Goal: Task Accomplishment & Management: Use online tool/utility

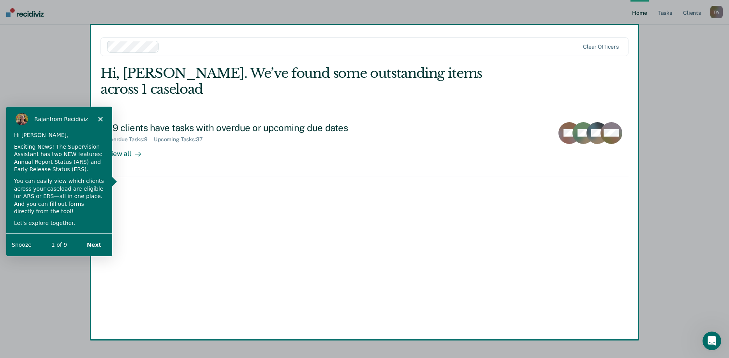
click at [120, 137] on div "Product tour overlay" at bounding box center [364, 179] width 729 height 358
click at [92, 240] on button "Next" at bounding box center [94, 245] width 30 height 16
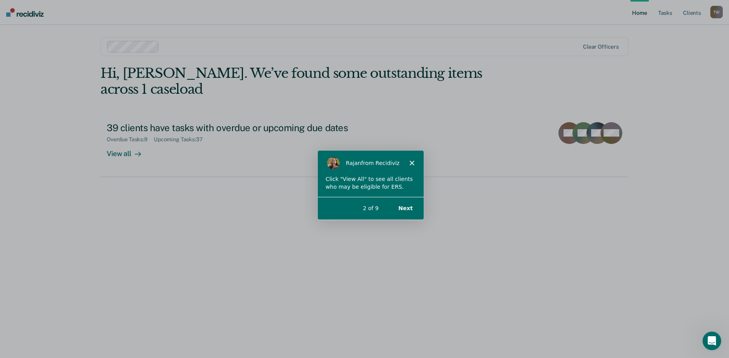
click at [406, 209] on button "Next" at bounding box center [405, 208] width 30 height 16
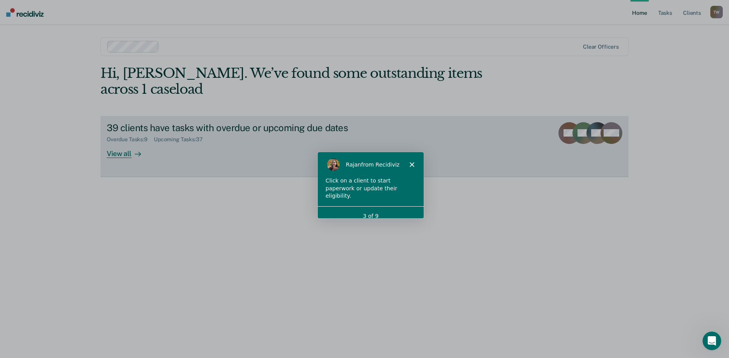
click at [120, 143] on div "View all" at bounding box center [129, 150] width 44 height 15
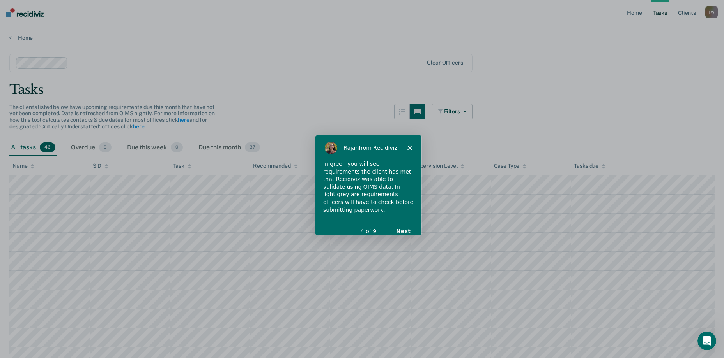
click at [404, 223] on button "Next" at bounding box center [402, 231] width 30 height 16
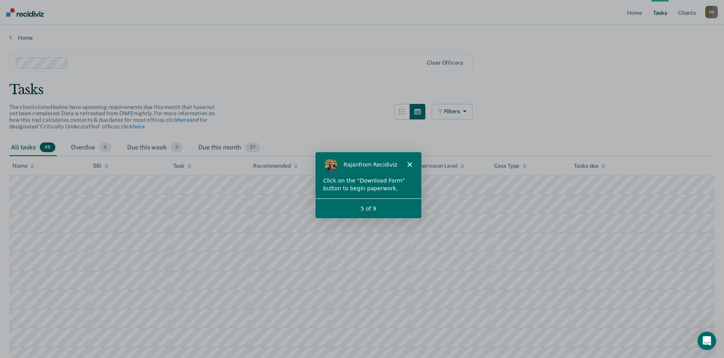
click at [378, 212] on div "5 of 9" at bounding box center [367, 208] width 106 height 8
click at [395, 183] on div "Click on the "Download Form" button to begin paperwork." at bounding box center [367, 183] width 90 height 15
click at [586, 165] on div "Tasks due" at bounding box center [590, 166] width 32 height 7
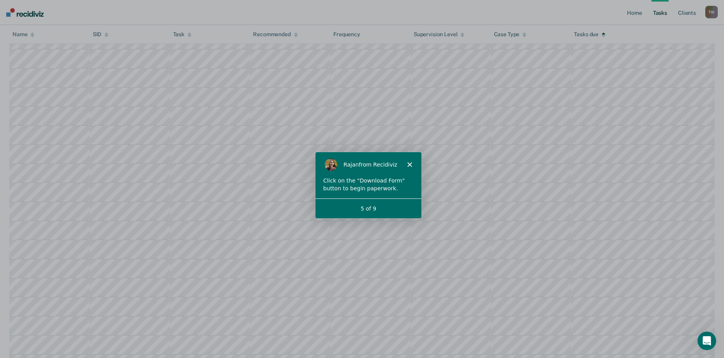
scroll to position [259, 0]
click at [376, 182] on div "Click on the "Download Form" button to begin paperwork." at bounding box center [367, 183] width 90 height 15
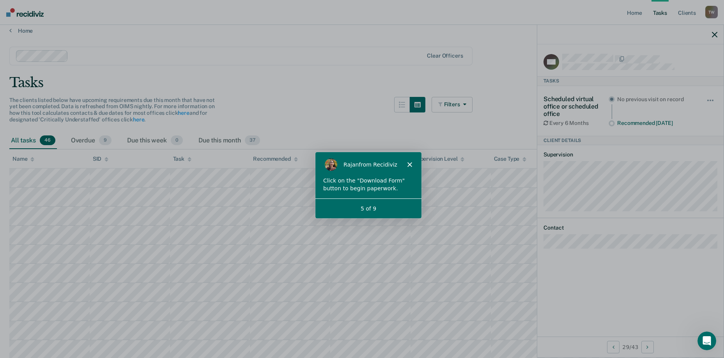
scroll to position [0, 0]
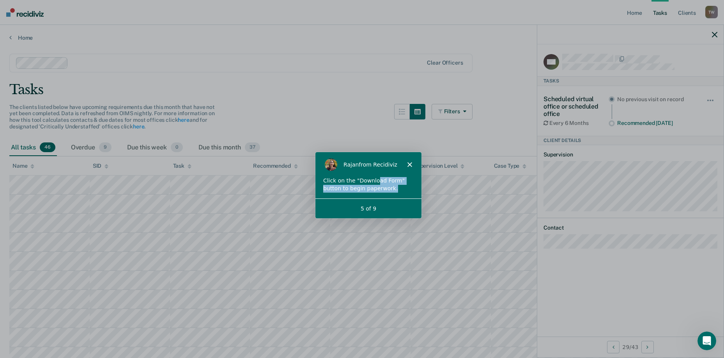
click at [373, 184] on div "Click on the "Download Form" button to begin paperwork." at bounding box center [367, 183] width 90 height 15
drag, startPoint x: 373, startPoint y: 184, endPoint x: 404, endPoint y: 208, distance: 39.1
click at [404, 208] on div "5 of 9" at bounding box center [367, 208] width 106 height 8
click at [9, 36] on icon at bounding box center [10, 37] width 2 height 6
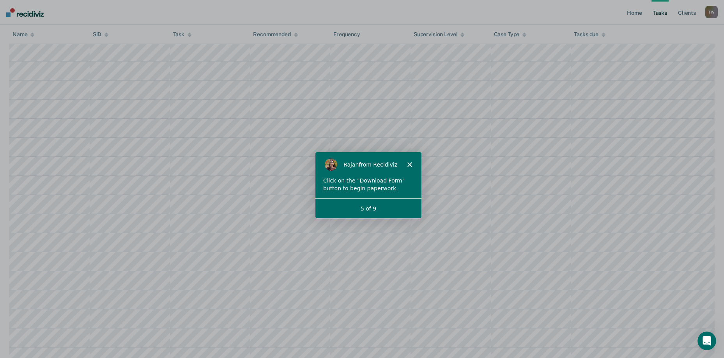
scroll to position [727, 0]
click at [700, 339] on icon "Open Intercom Messenger" at bounding box center [705, 340] width 13 height 13
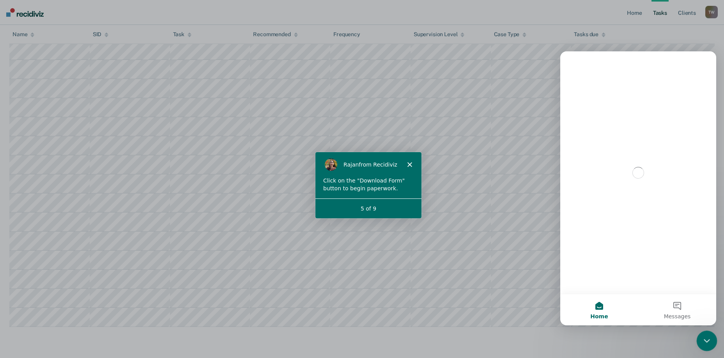
scroll to position [0, 0]
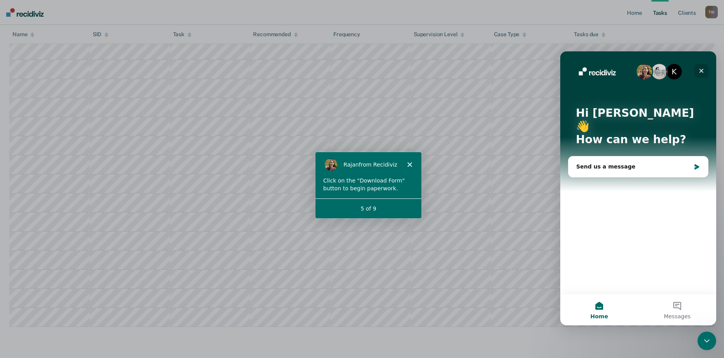
click at [702, 70] on icon "Close" at bounding box center [701, 71] width 4 height 4
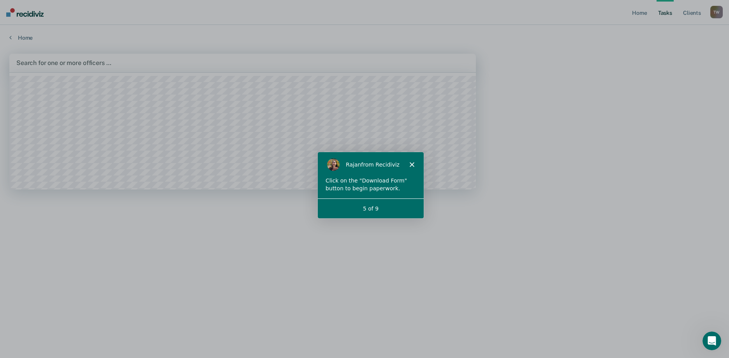
click at [451, 62] on div at bounding box center [242, 62] width 453 height 9
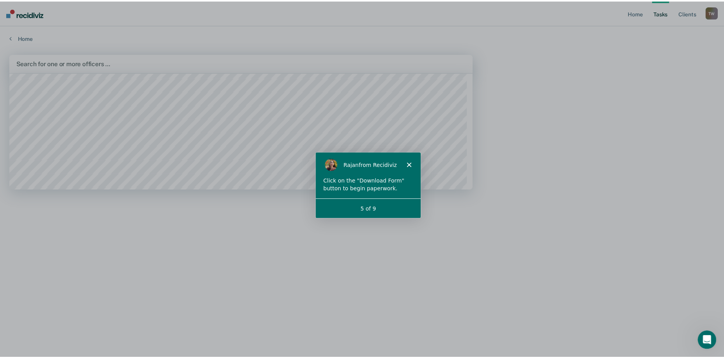
scroll to position [273, 0]
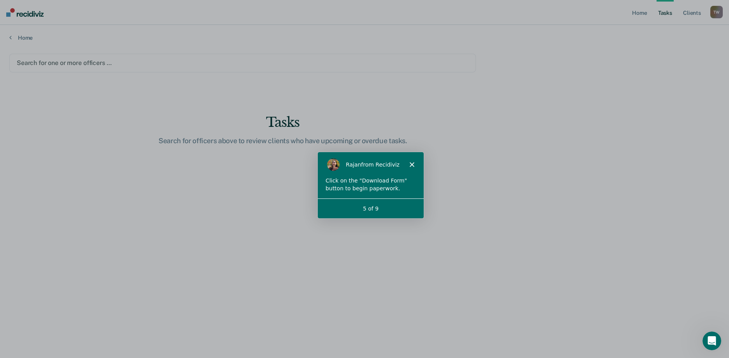
click at [91, 63] on div at bounding box center [243, 62] width 452 height 9
click at [9, 38] on div "Home" at bounding box center [364, 33] width 729 height 16
click at [13, 35] on link "Home" at bounding box center [364, 37] width 711 height 7
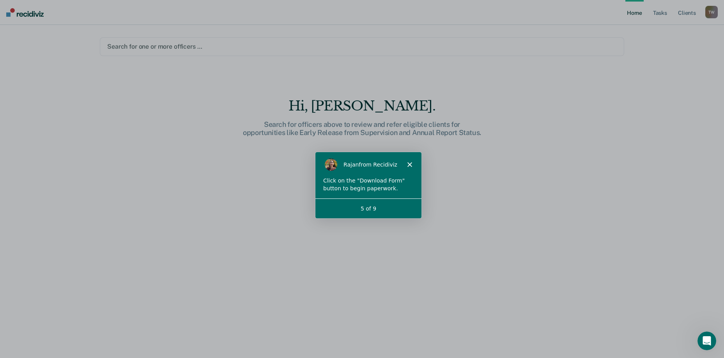
click at [378, 208] on div "5 of 9" at bounding box center [367, 208] width 106 height 8
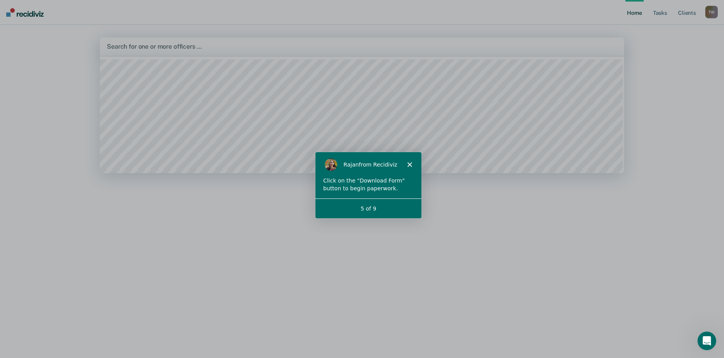
click at [233, 52] on div "Search for one or more officers …" at bounding box center [362, 46] width 524 height 19
type input "tiffany"
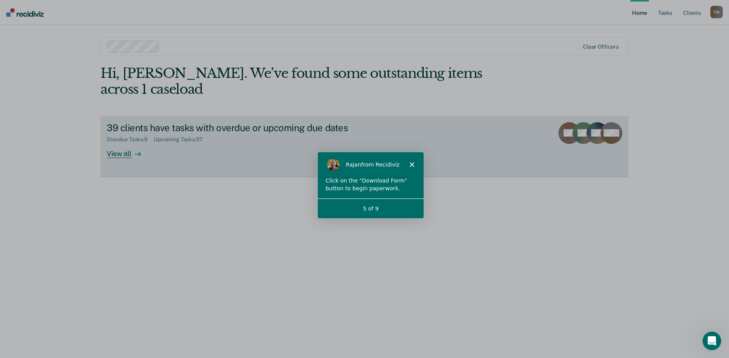
click at [118, 143] on div "View all" at bounding box center [129, 150] width 44 height 15
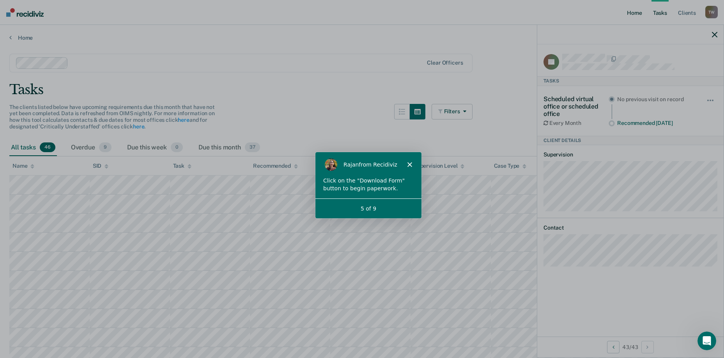
click at [637, 13] on link "Home" at bounding box center [634, 12] width 18 height 25
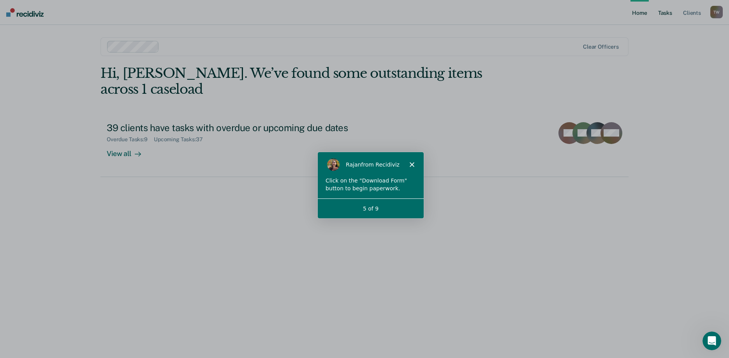
click at [666, 12] on link "Tasks" at bounding box center [665, 12] width 17 height 25
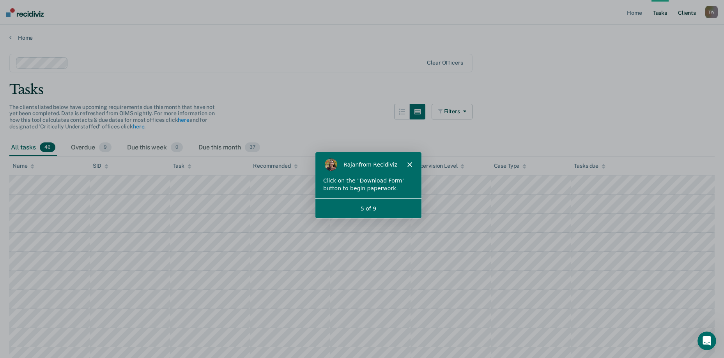
click at [688, 13] on link "Client s" at bounding box center [686, 12] width 21 height 25
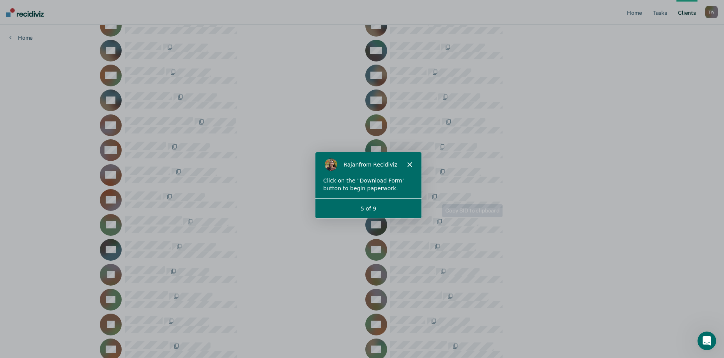
scroll to position [662, 0]
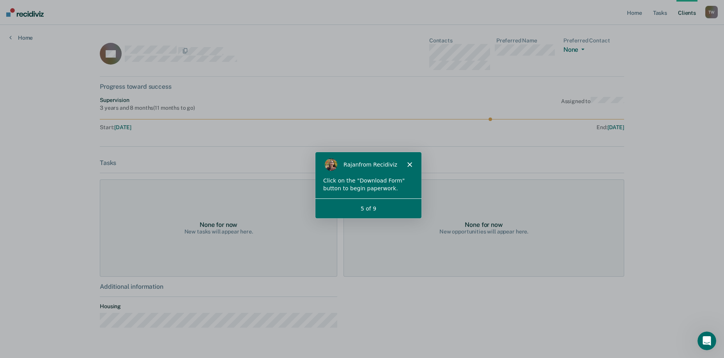
drag, startPoint x: 496, startPoint y: 119, endPoint x: 512, endPoint y: 118, distance: 16.4
click at [512, 118] on icon at bounding box center [362, 120] width 524 height 4
click at [660, 13] on link "Tasks" at bounding box center [659, 12] width 17 height 25
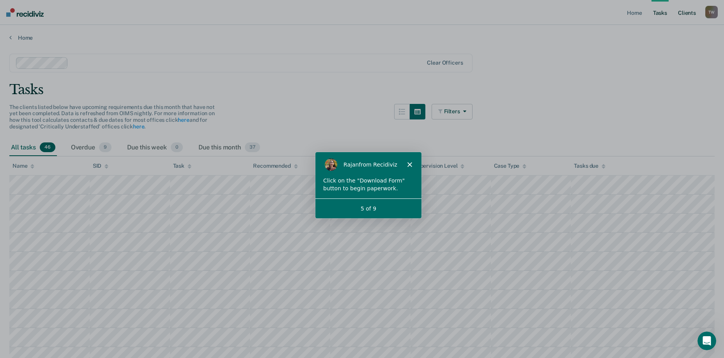
click at [690, 13] on link "Client s" at bounding box center [686, 12] width 21 height 25
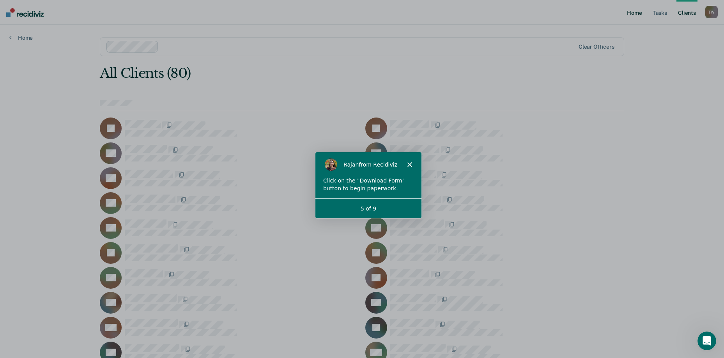
click at [636, 11] on link "Home" at bounding box center [634, 12] width 18 height 25
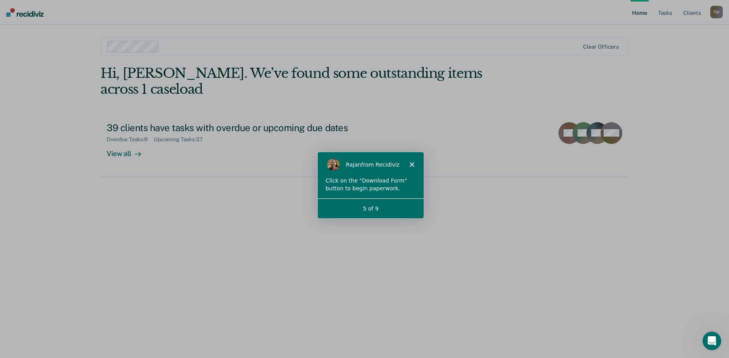
drag, startPoint x: 515, startPoint y: 1, endPoint x: 222, endPoint y: 166, distance: 336.3
click at [222, 166] on div "Hi, Tiffany. We’ve found some outstanding items across 1 caseload 39 clients ha…" at bounding box center [365, 200] width 528 height 271
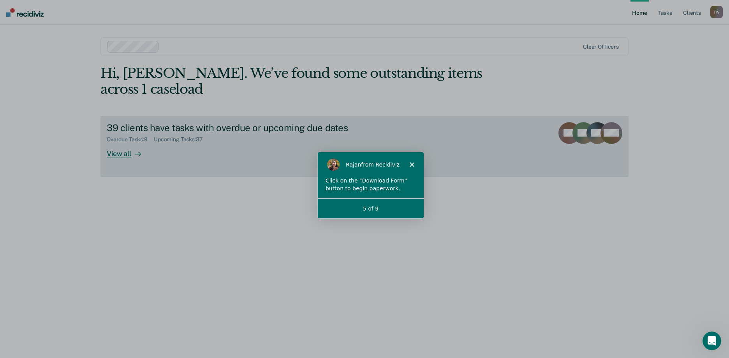
click at [120, 143] on div "View all" at bounding box center [129, 150] width 44 height 15
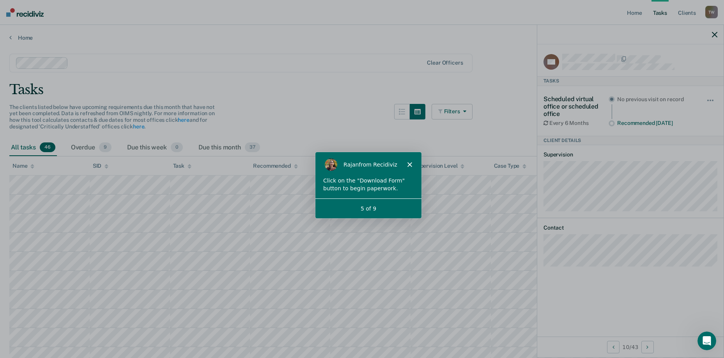
click at [470, 114] on button "Filters" at bounding box center [451, 112] width 41 height 16
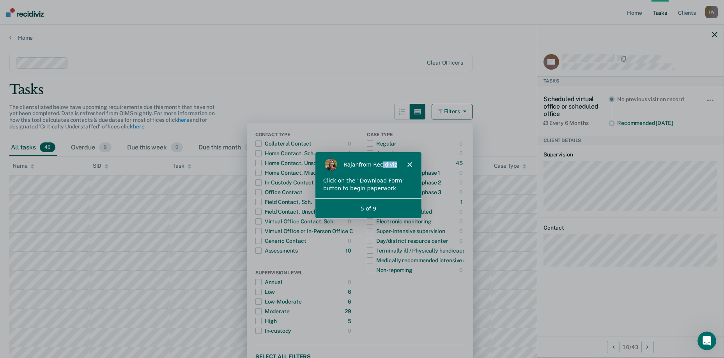
drag, startPoint x: 375, startPoint y: 163, endPoint x: 269, endPoint y: 178, distance: 107.0
click html "Rajan from Recidiviz Click on the "Download Form" button to begin paperwork. 5 …"
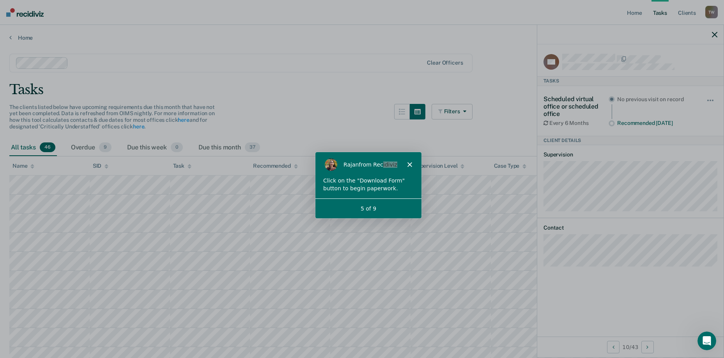
click at [713, 33] on icon "button" at bounding box center [713, 34] width 5 height 5
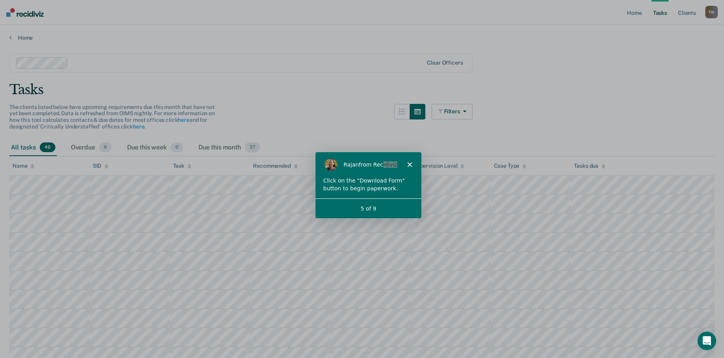
scroll to position [39, 0]
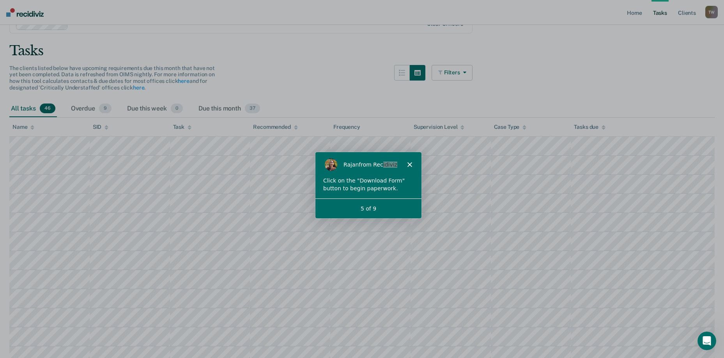
click at [466, 72] on icon "button" at bounding box center [463, 72] width 6 height 5
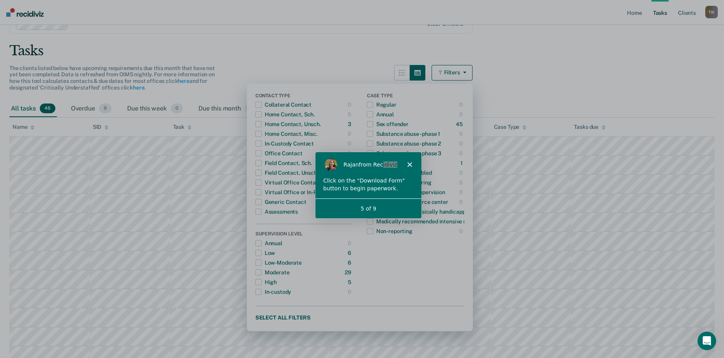
click at [466, 72] on icon "button" at bounding box center [463, 72] width 6 height 5
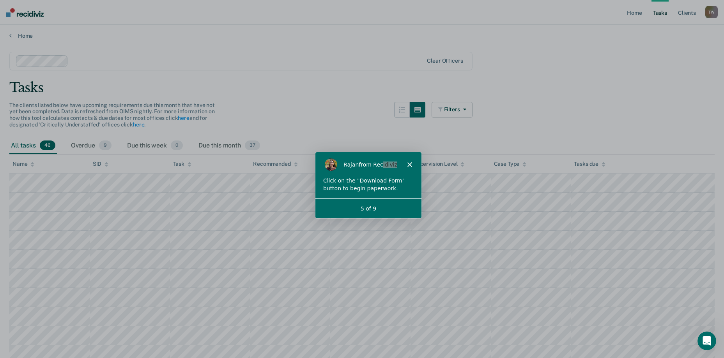
scroll to position [0, 0]
drag, startPoint x: 14, startPoint y: 8, endPoint x: 563, endPoint y: 115, distance: 559.6
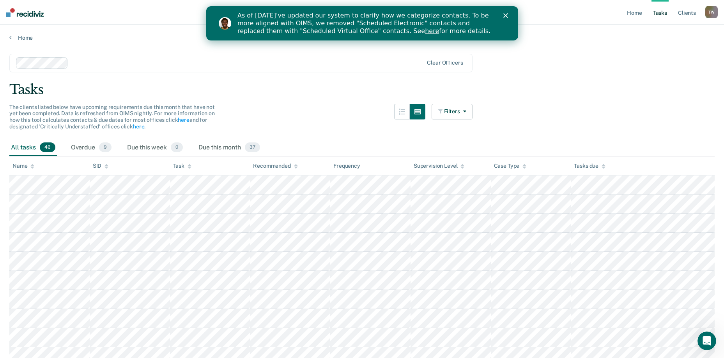
drag, startPoint x: 163, startPoint y: 1, endPoint x: 355, endPoint y: 49, distance: 197.9
